Goal: Transaction & Acquisition: Book appointment/travel/reservation

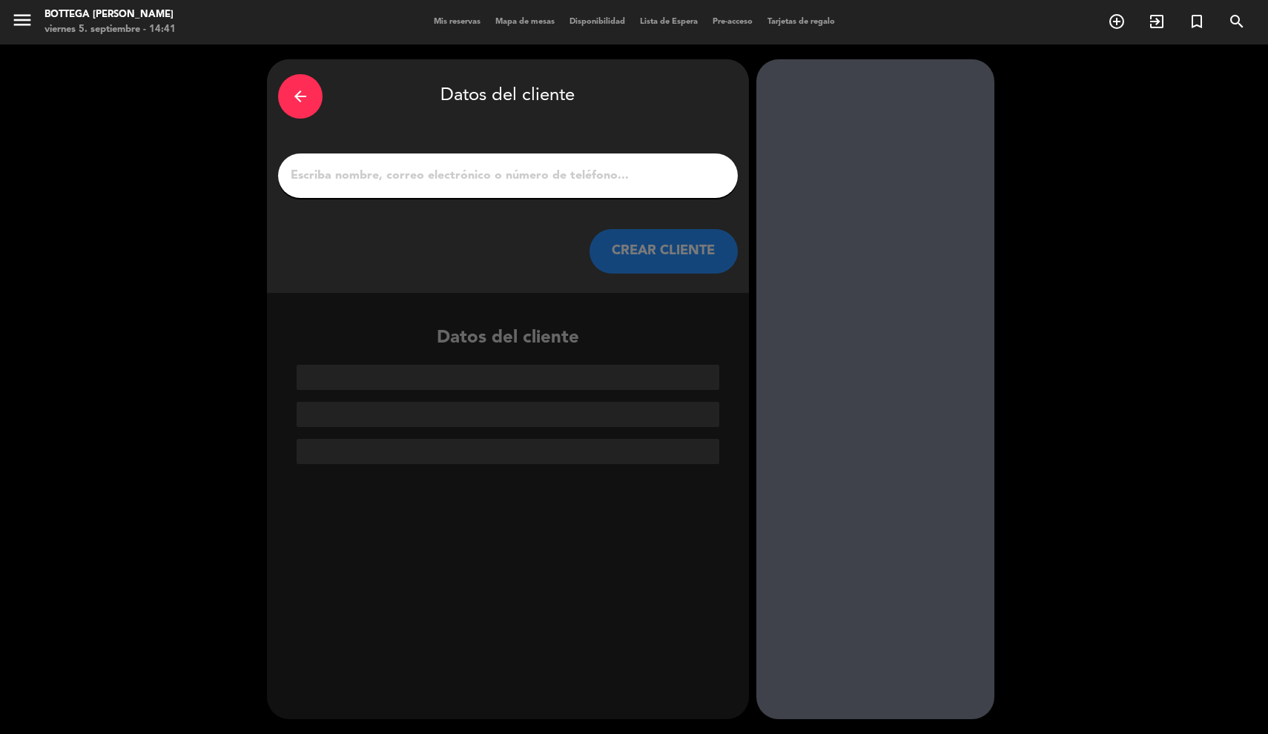
click at [535, 178] on input "1" at bounding box center [507, 175] width 437 height 21
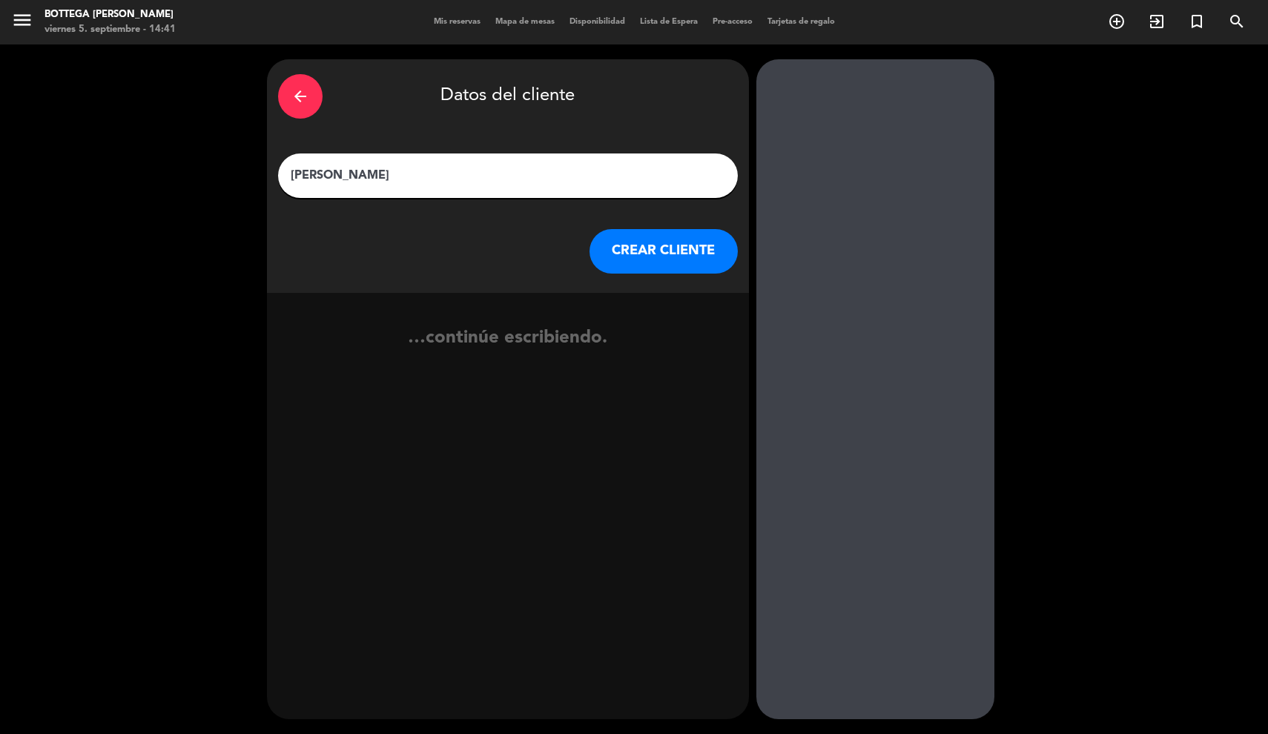
type input "[PERSON_NAME]"
click at [660, 266] on button "CREAR CLIENTE" at bounding box center [663, 251] width 148 height 44
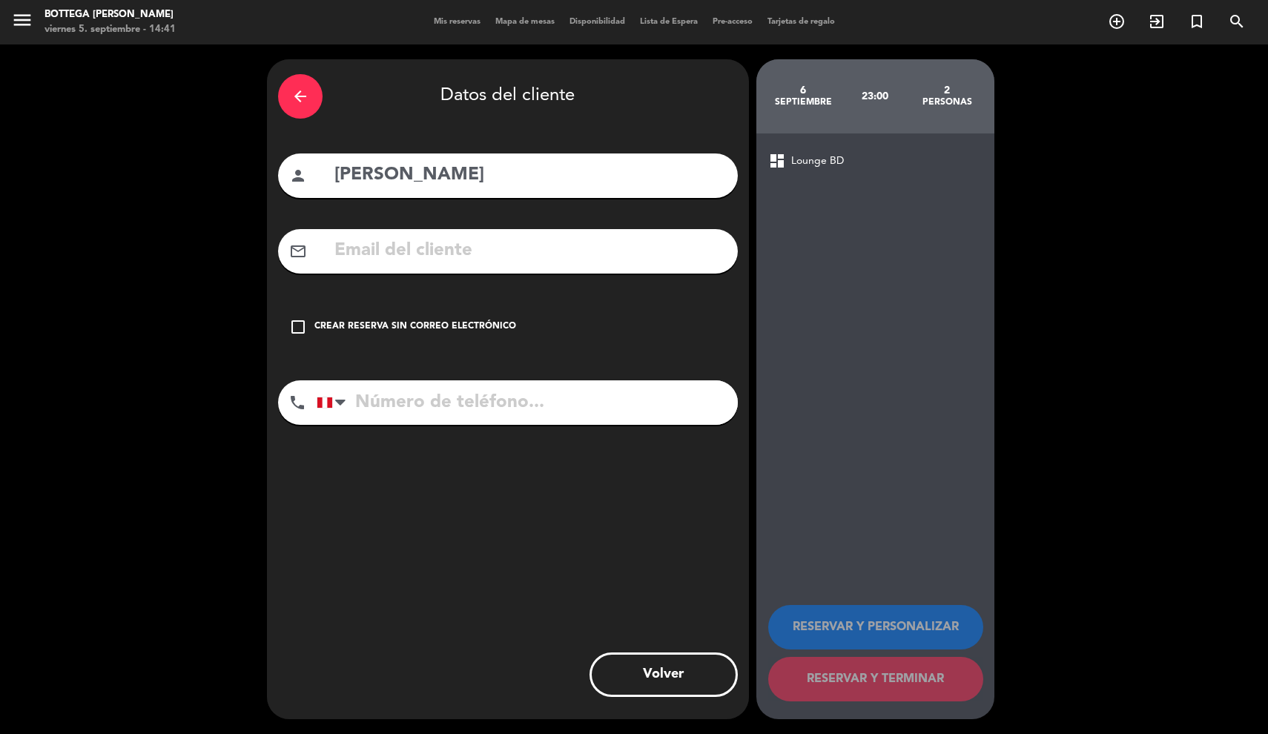
click at [421, 306] on div "check_box_outline_blank Crear reserva sin correo electrónico" at bounding box center [508, 327] width 460 height 44
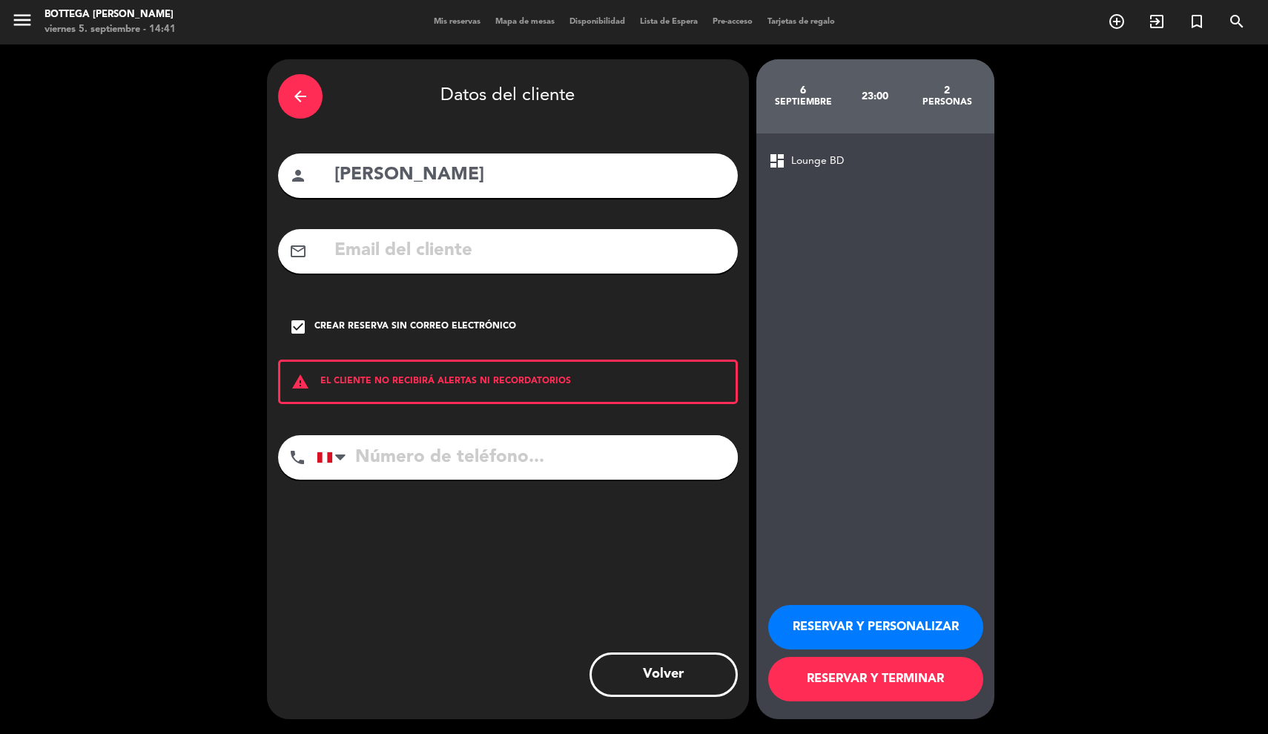
click at [827, 678] on button "RESERVAR Y TERMINAR" at bounding box center [875, 679] width 215 height 44
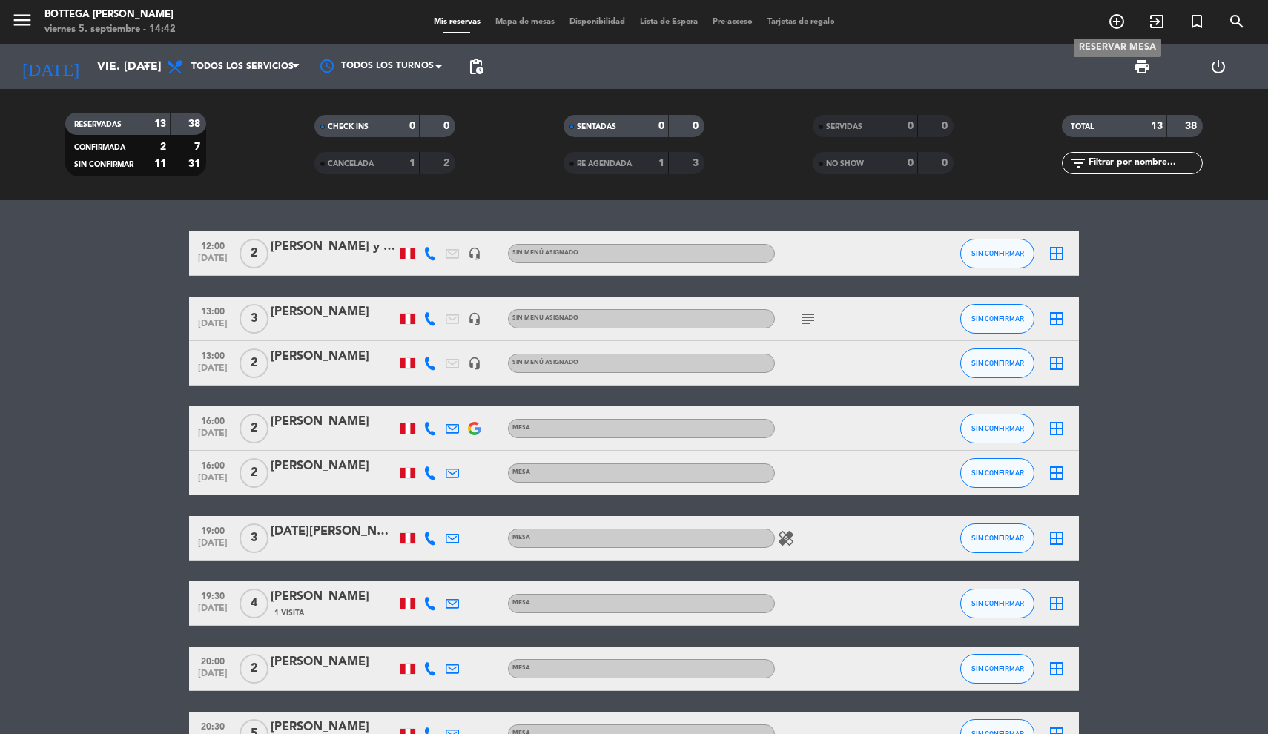
click at [1123, 26] on icon "add_circle_outline" at bounding box center [1117, 22] width 18 height 18
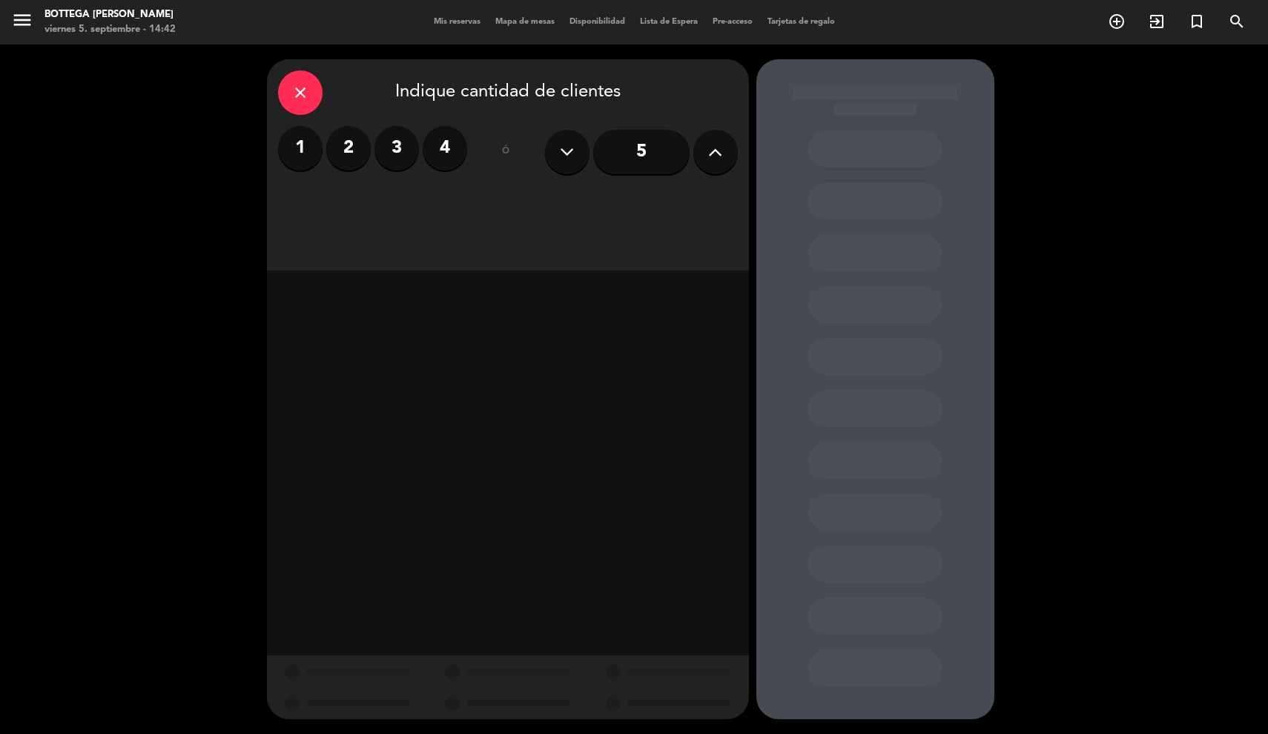
click at [336, 149] on label "2" at bounding box center [348, 148] width 44 height 44
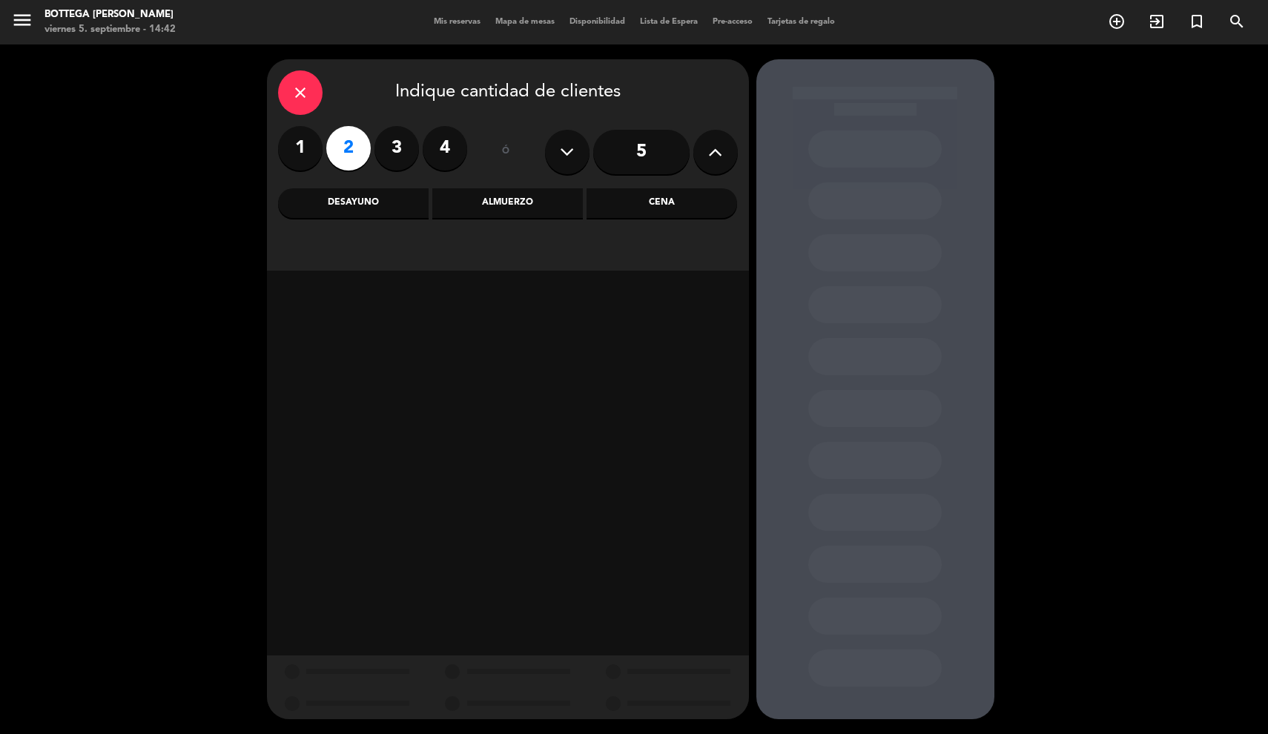
click at [491, 208] on div "Almuerzo" at bounding box center [507, 203] width 151 height 30
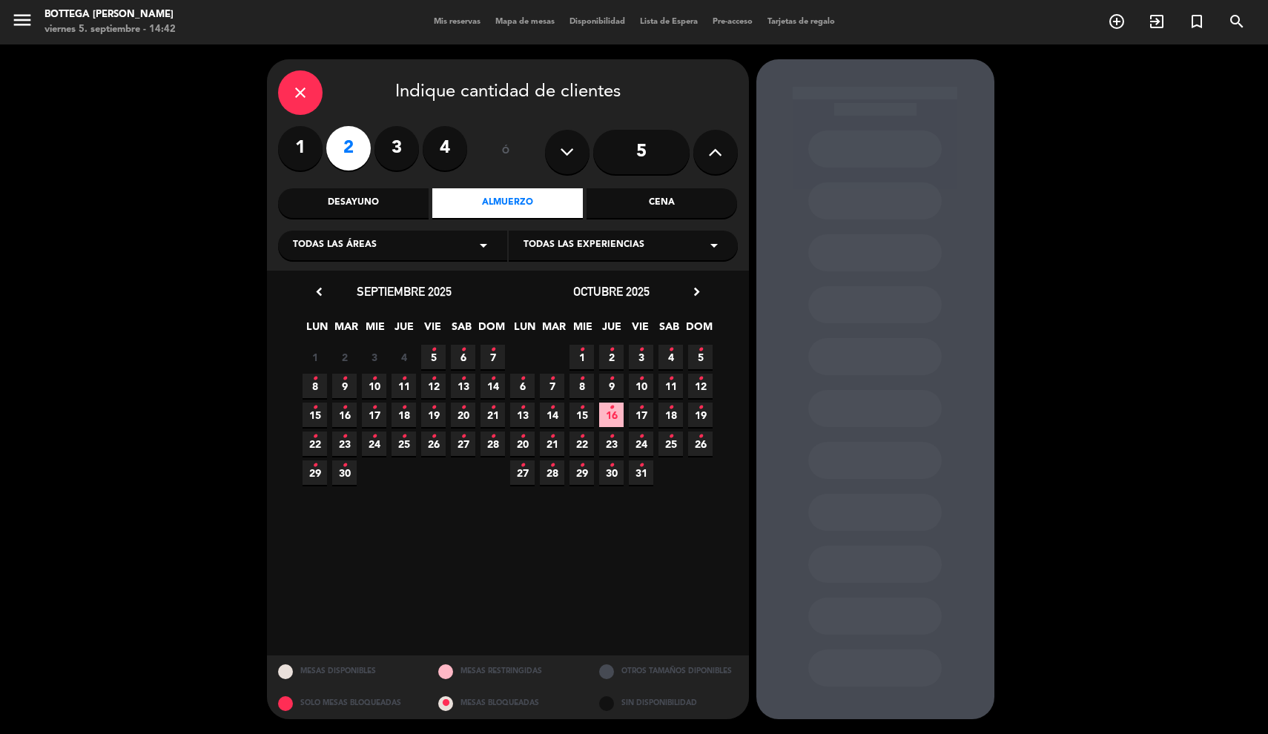
click at [391, 394] on div "8 • 9 • 10 • 11 • 12 • 13 • 14 •" at bounding box center [404, 385] width 208 height 29
click at [384, 393] on span "10 •" at bounding box center [374, 386] width 24 height 24
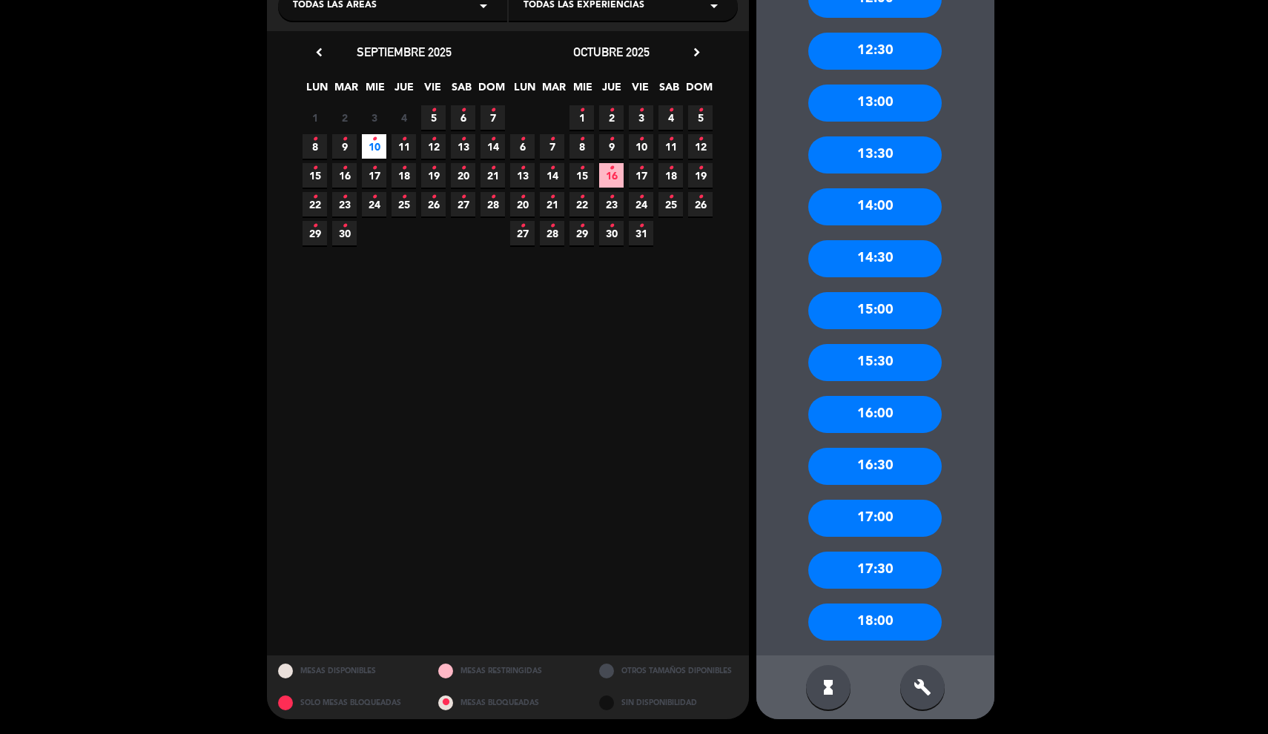
scroll to position [239, 0]
click at [931, 681] on div "build" at bounding box center [922, 688] width 44 height 44
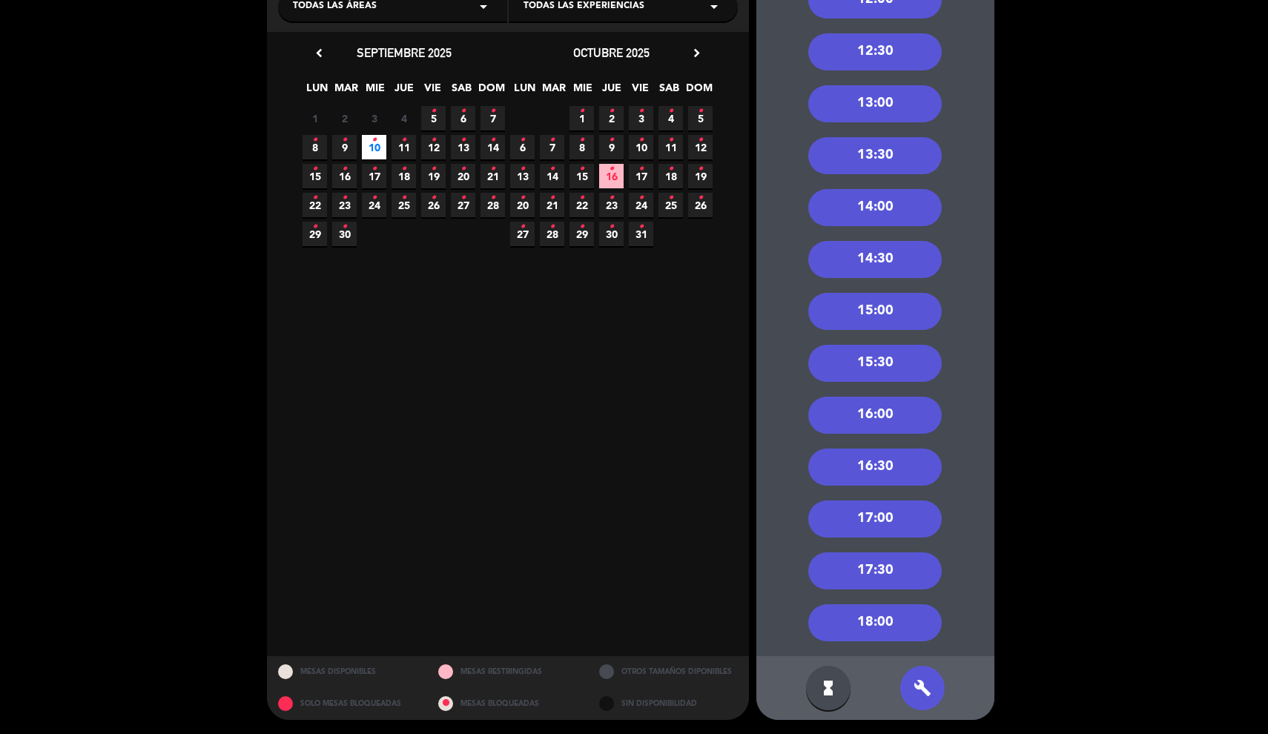
click at [871, 148] on div "13:30" at bounding box center [874, 155] width 133 height 37
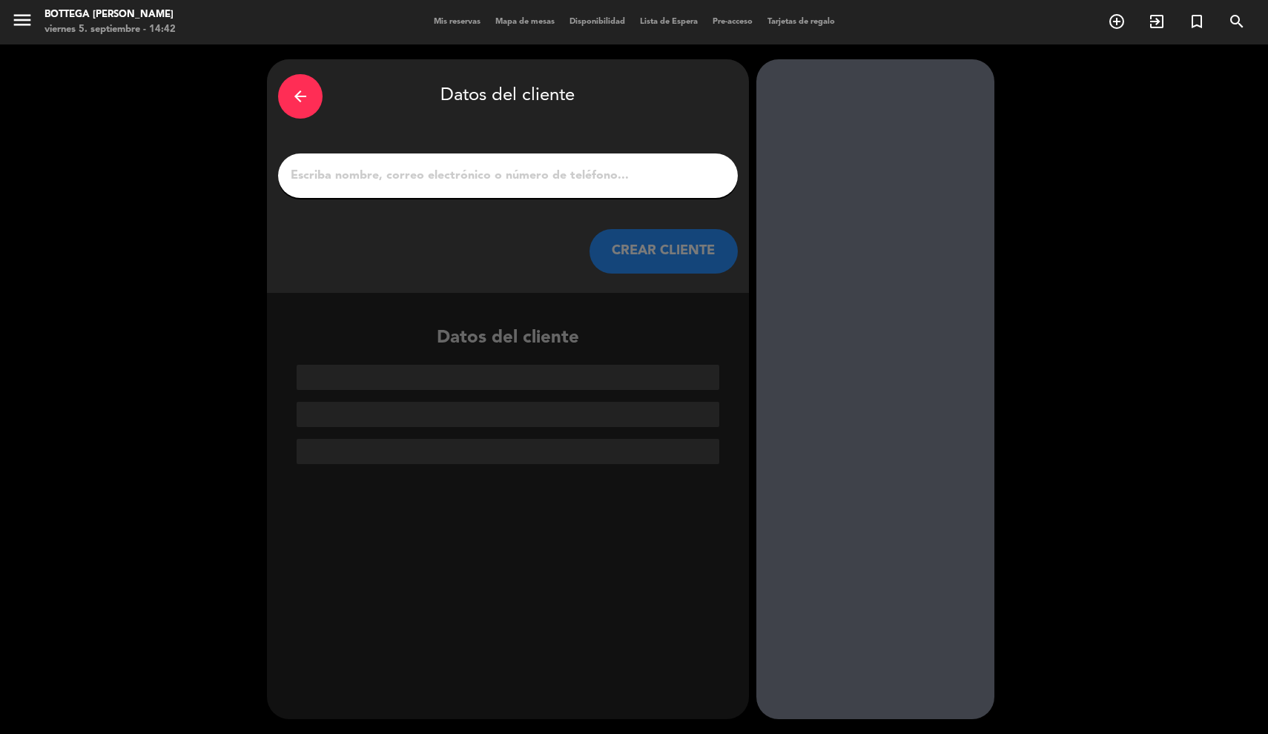
click at [450, 168] on input "1" at bounding box center [507, 175] width 437 height 21
click at [460, 101] on div "arrow_back Datos del cliente" at bounding box center [508, 96] width 460 height 52
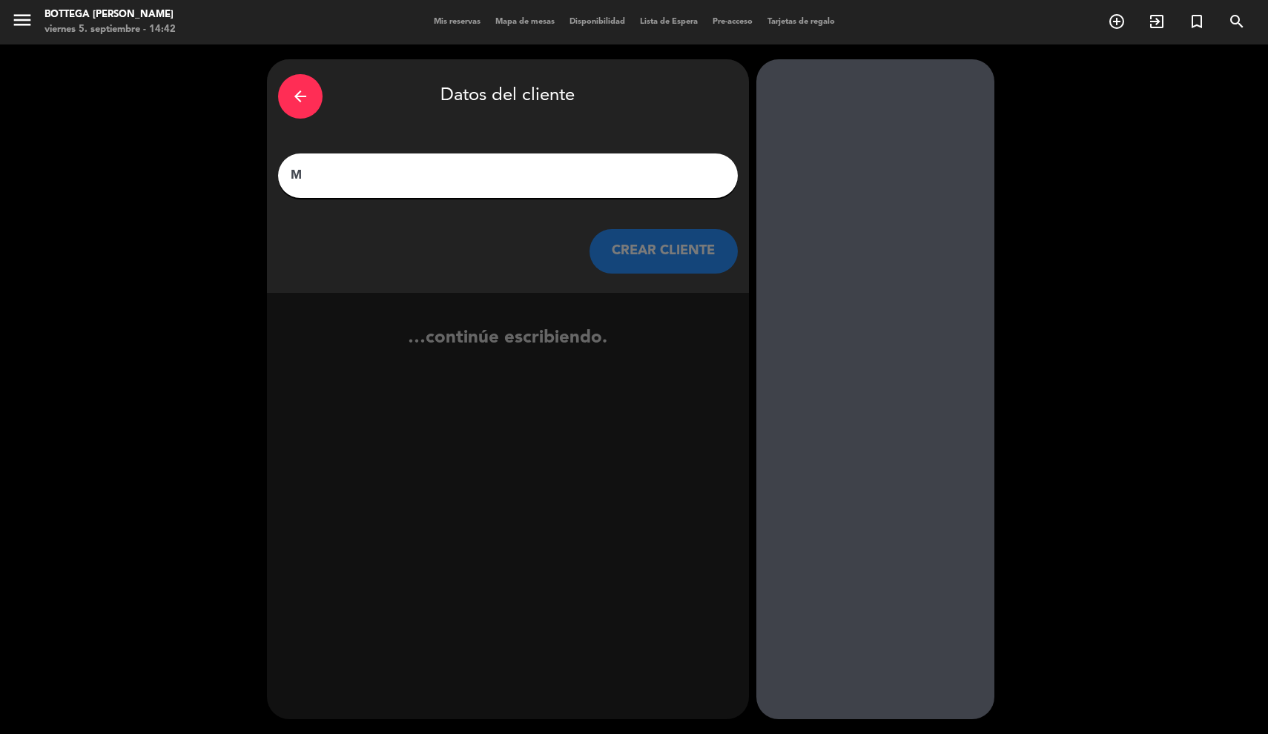
click at [460, 101] on div "arrow_back Datos del cliente" at bounding box center [508, 96] width 460 height 52
click at [382, 184] on input "M" at bounding box center [507, 175] width 437 height 21
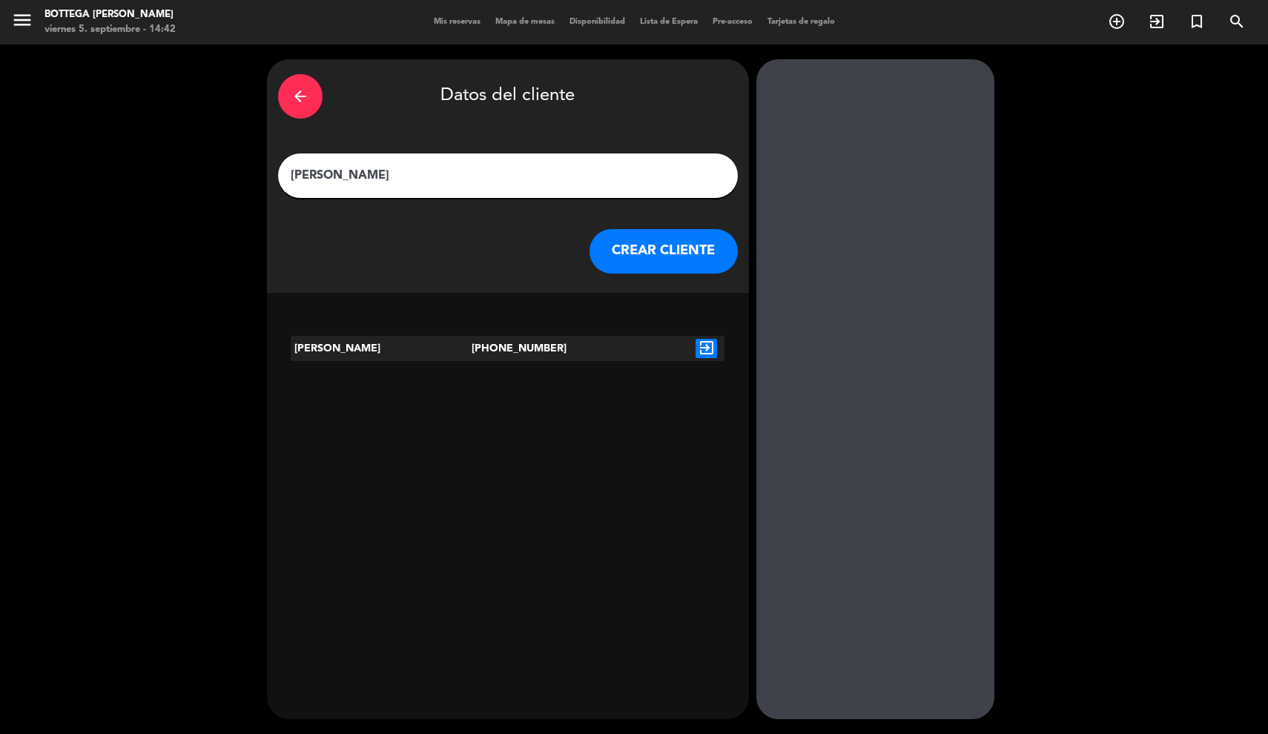
type input "[PERSON_NAME]"
click at [700, 343] on icon "exit_to_app" at bounding box center [706, 348] width 22 height 19
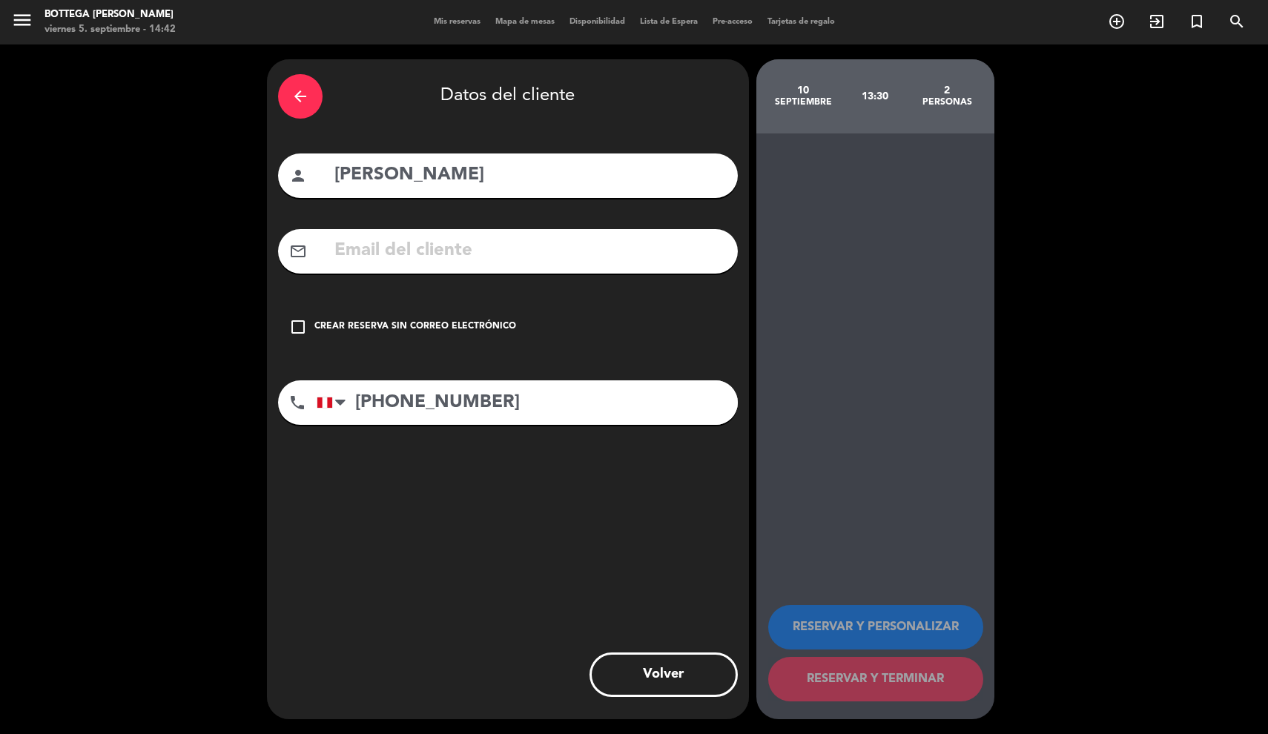
click at [505, 326] on div "Crear reserva sin correo electrónico" at bounding box center [415, 327] width 202 height 15
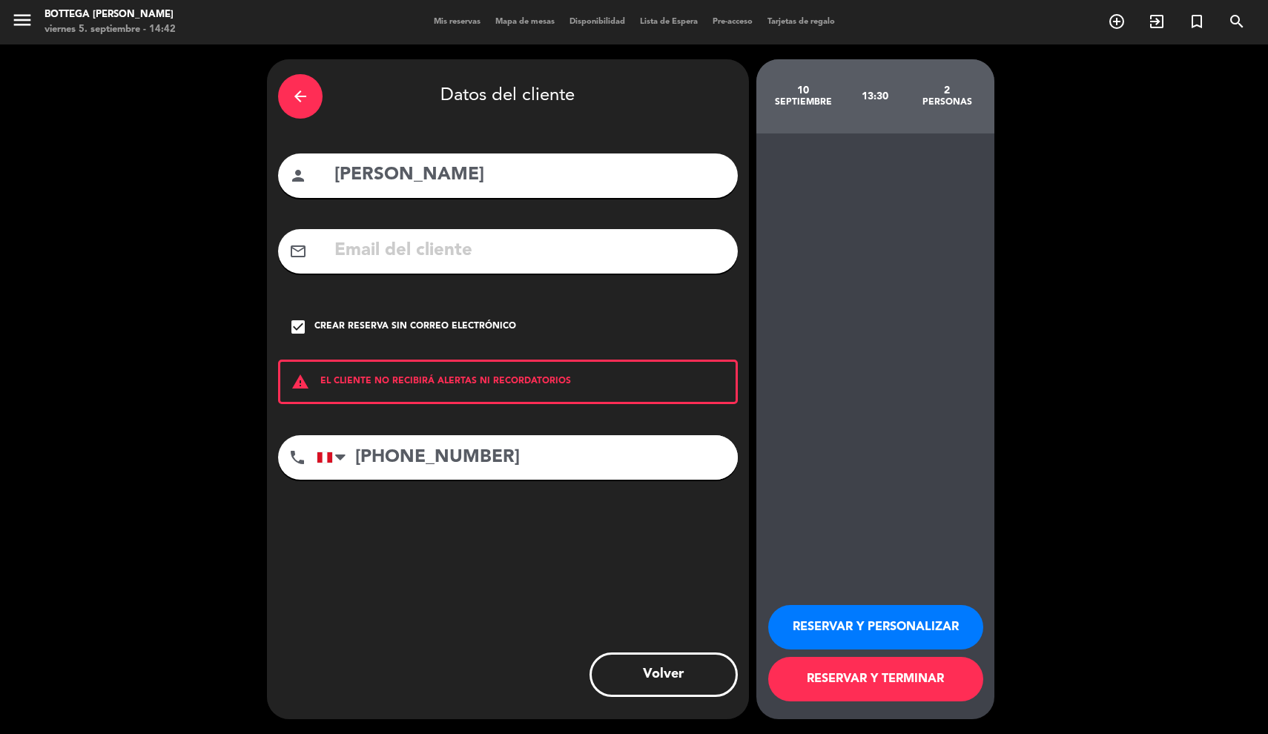
click at [830, 623] on button "RESERVAR Y PERSONALIZAR" at bounding box center [875, 627] width 215 height 44
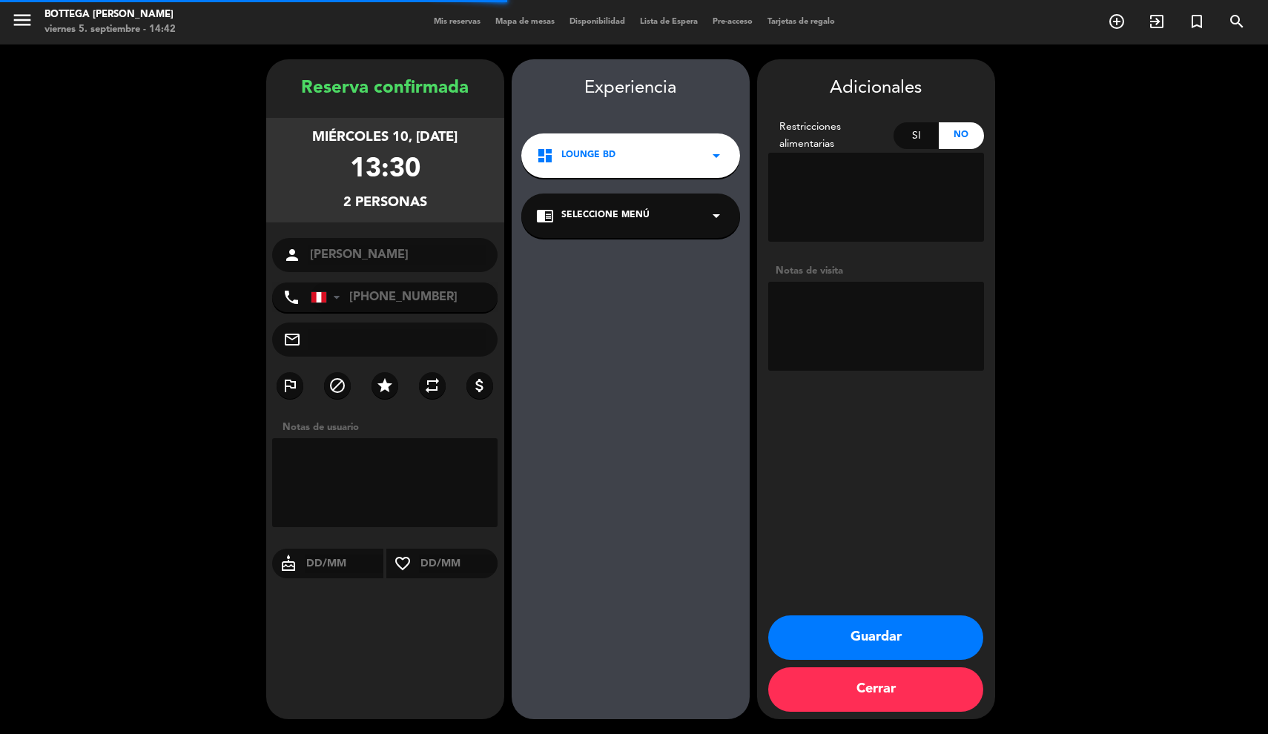
click at [824, 352] on textarea at bounding box center [876, 326] width 216 height 89
type textarea "es para la 1:15pm"
click at [841, 632] on button "Guardar" at bounding box center [875, 637] width 215 height 44
